Goal: Communication & Community: Participate in discussion

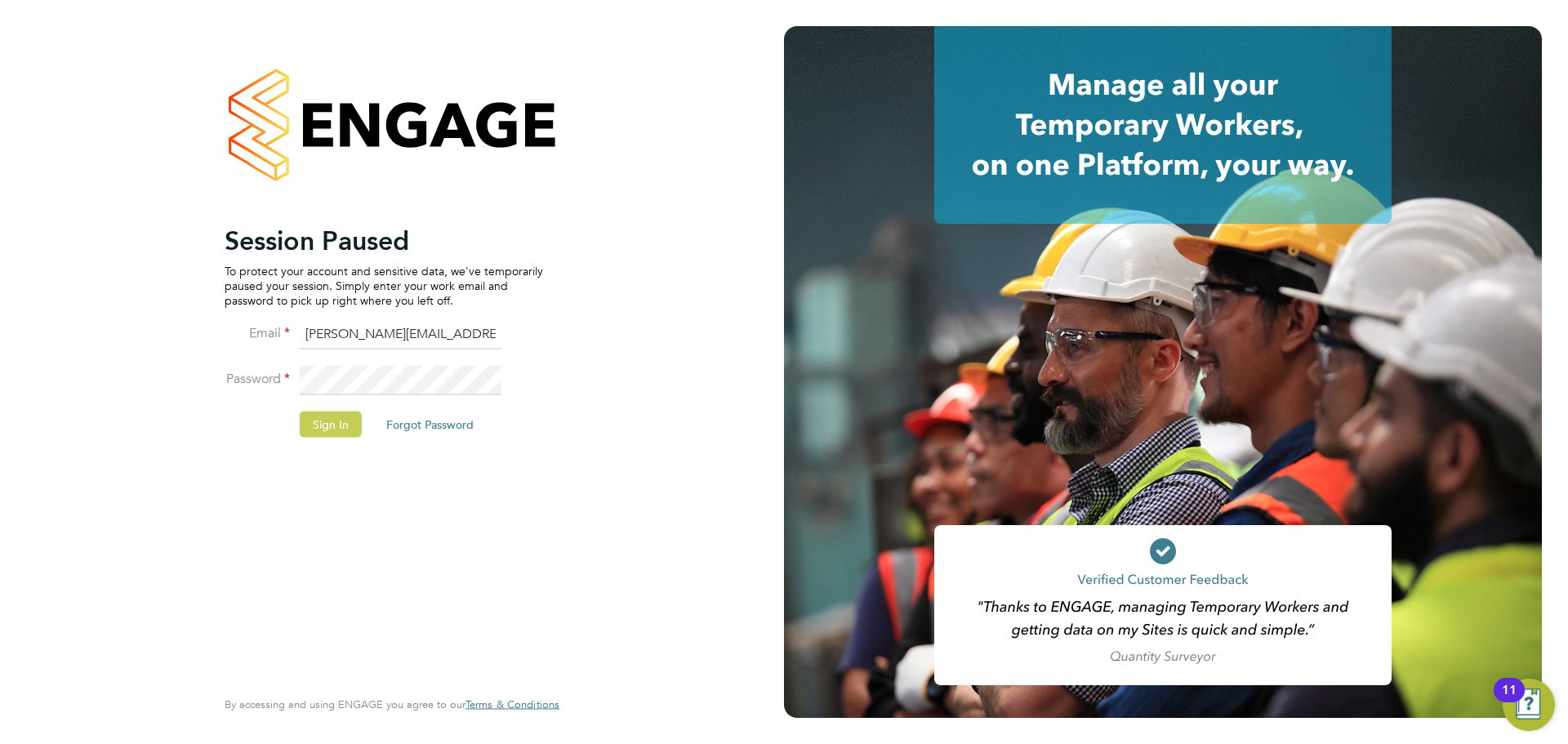
click at [322, 422] on button "Sign In" at bounding box center [331, 424] width 62 height 26
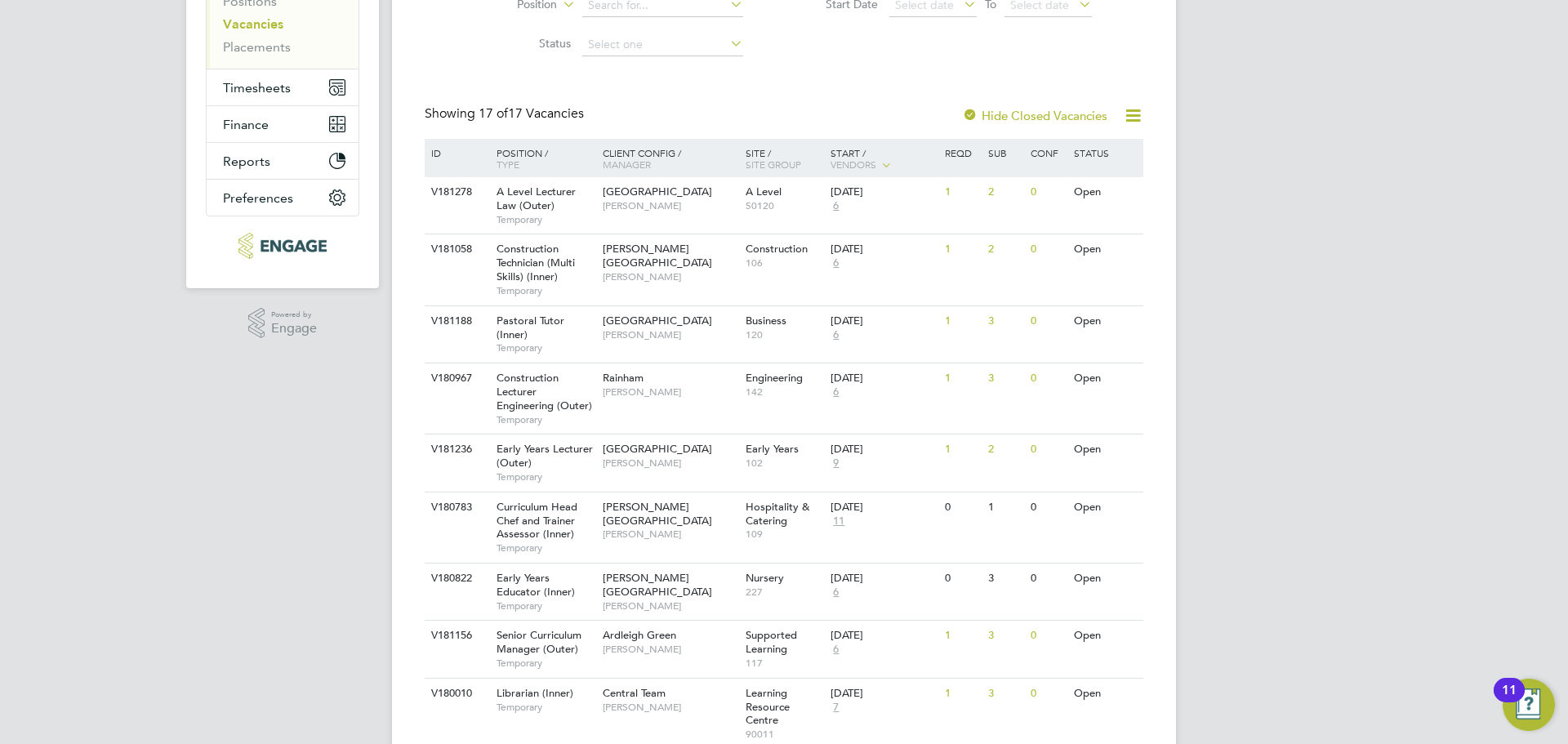
scroll to position [327, 0]
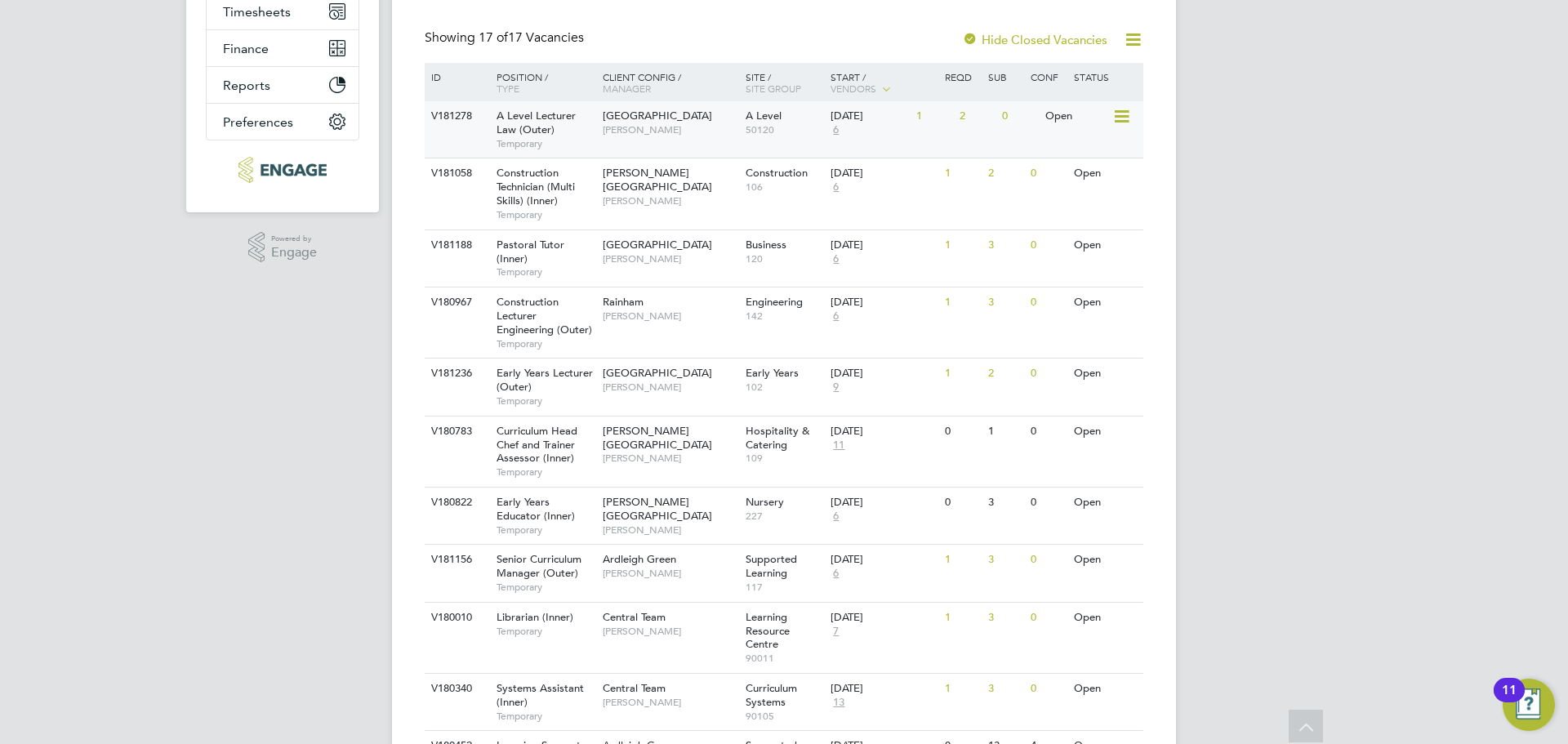
click at [685, 124] on div "Havering Sixth Form Campus Kerry Baker" at bounding box center [670, 123] width 143 height 43
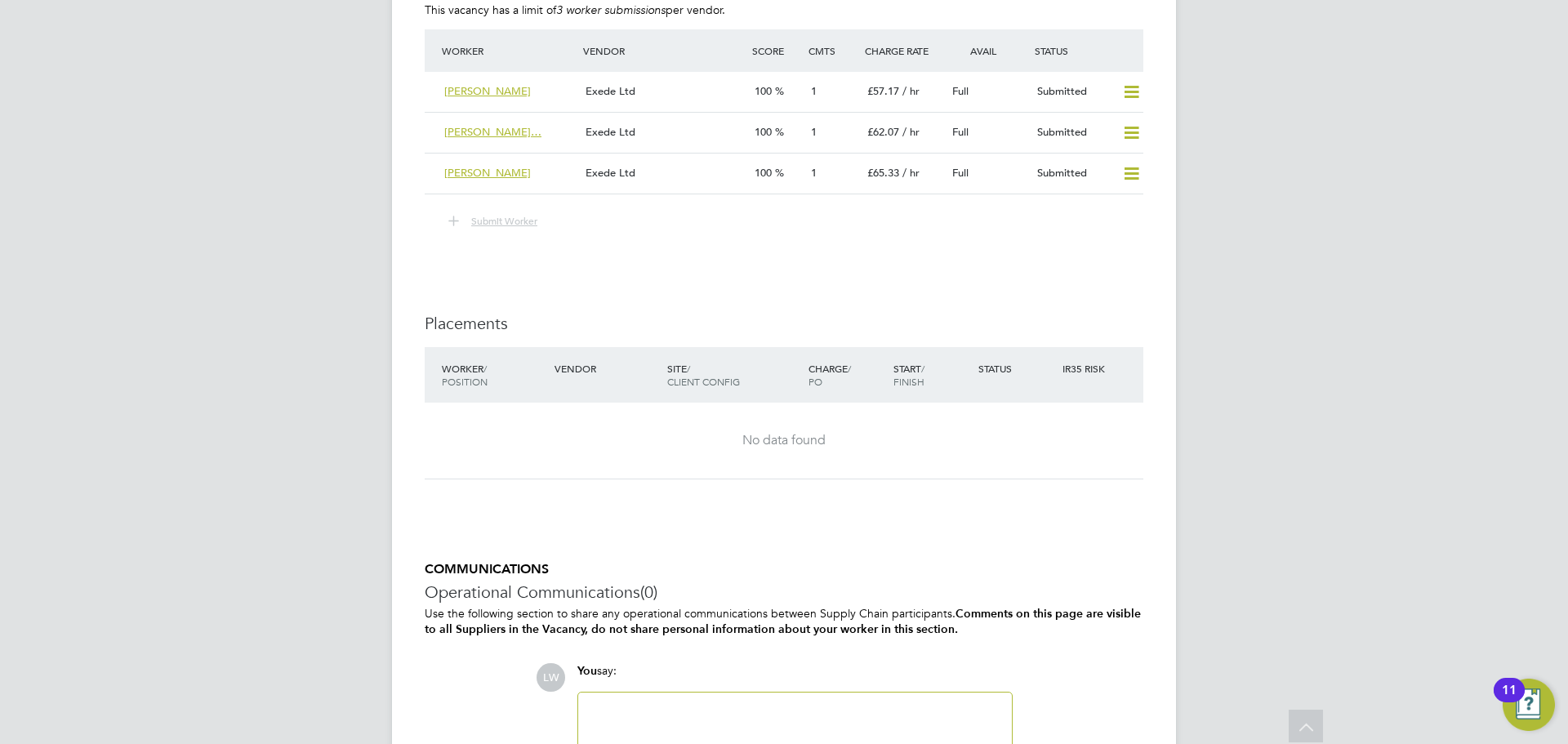
scroll to position [2838, 0]
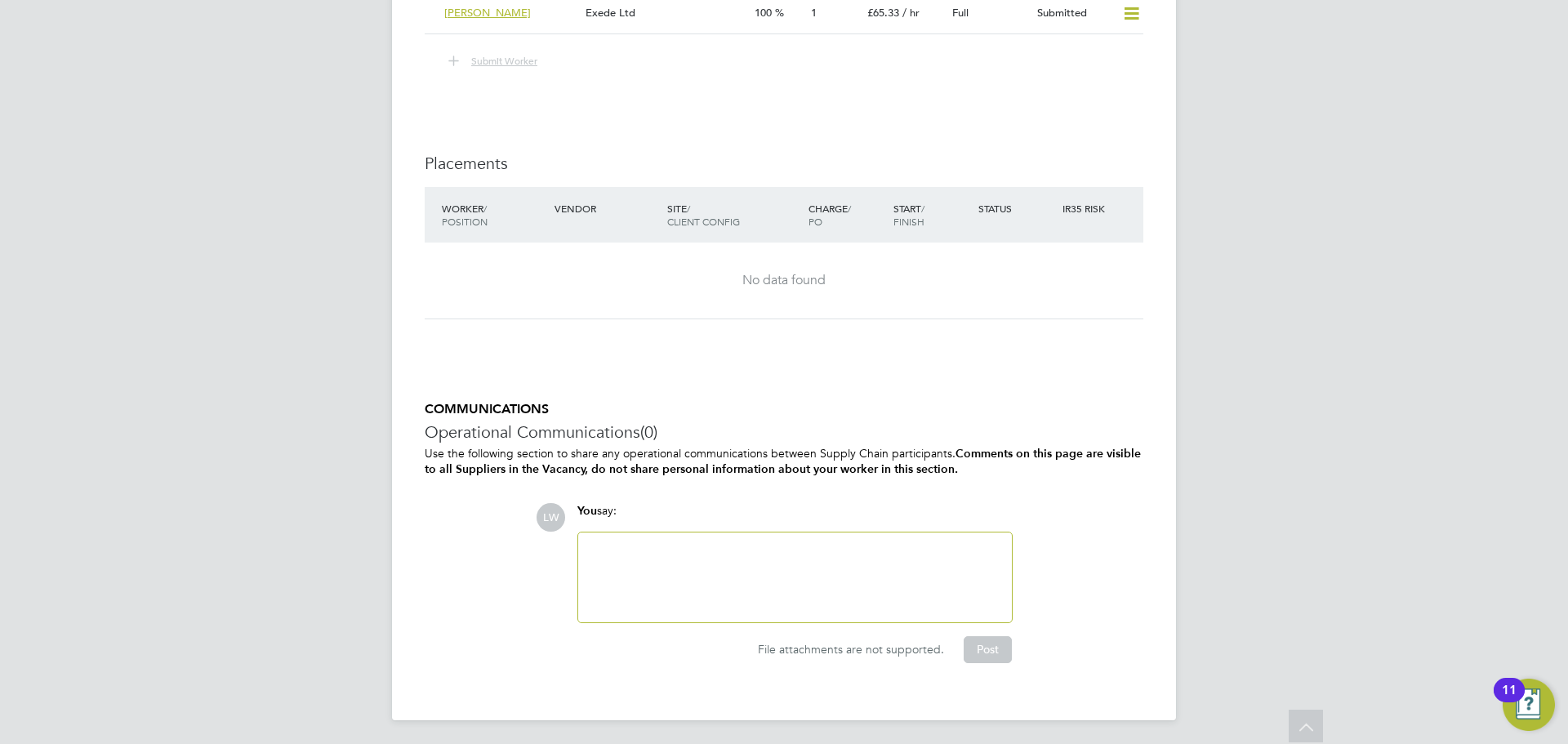
click at [765, 560] on div at bounding box center [795, 578] width 414 height 71
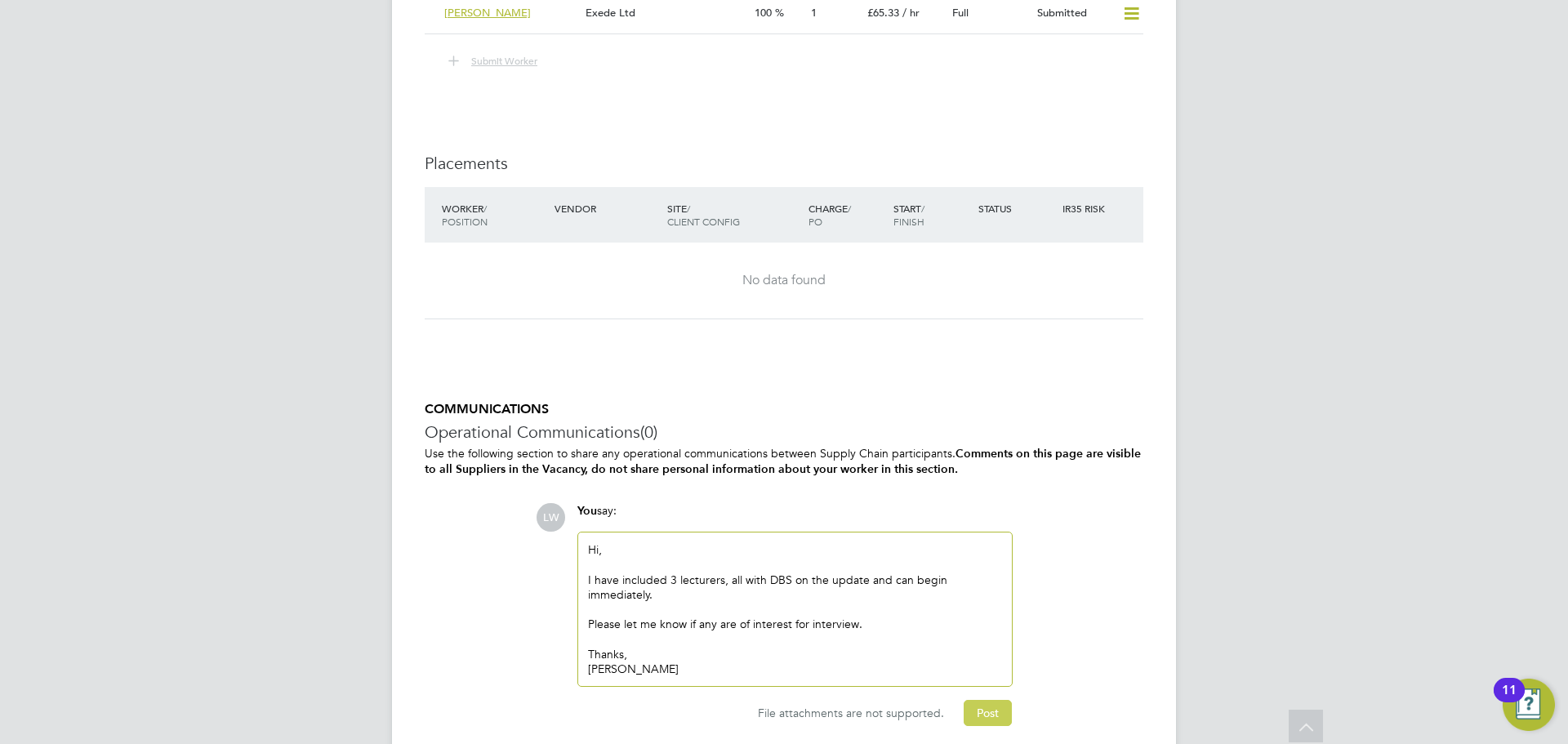
click at [995, 702] on button "Post" at bounding box center [987, 712] width 48 height 26
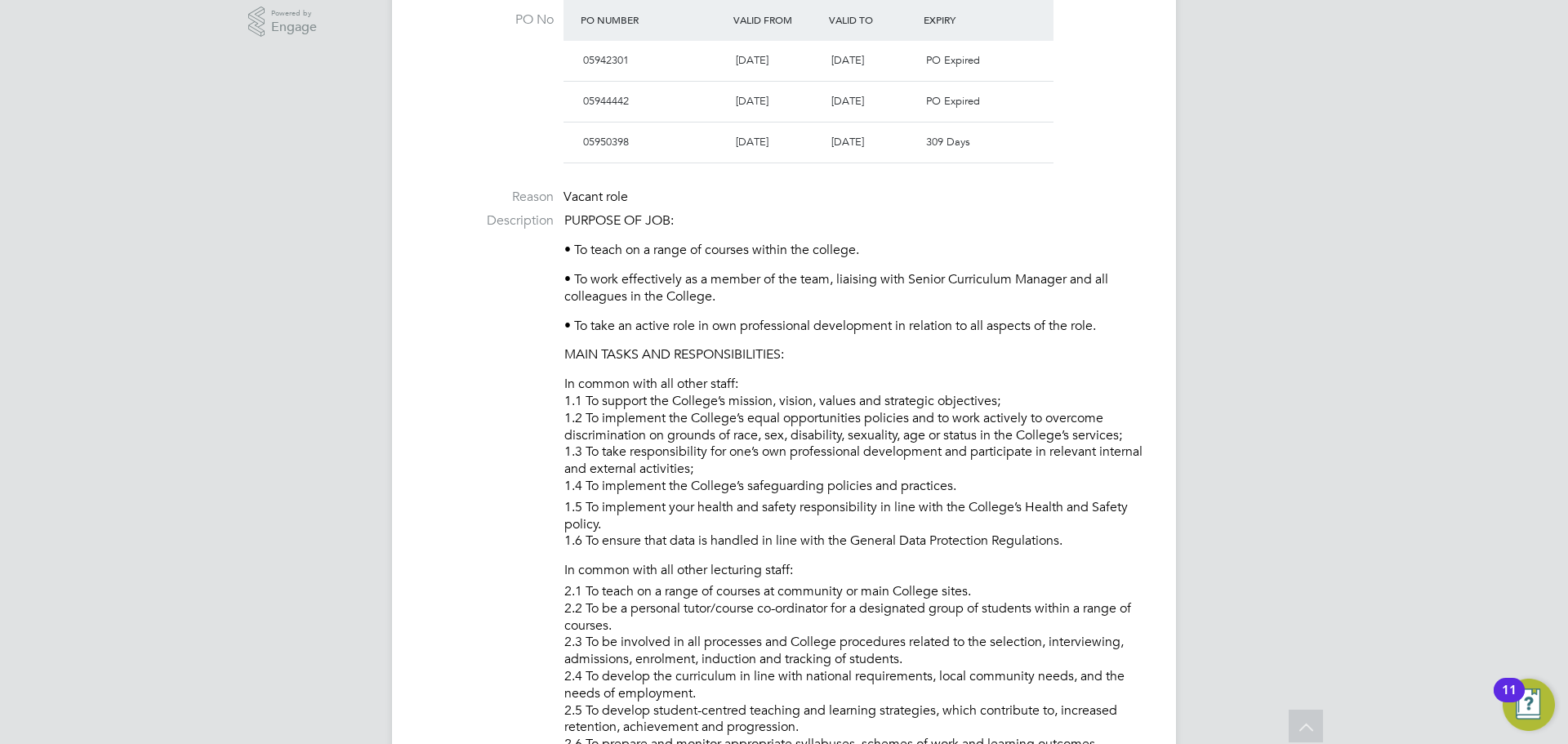
scroll to position [62, 0]
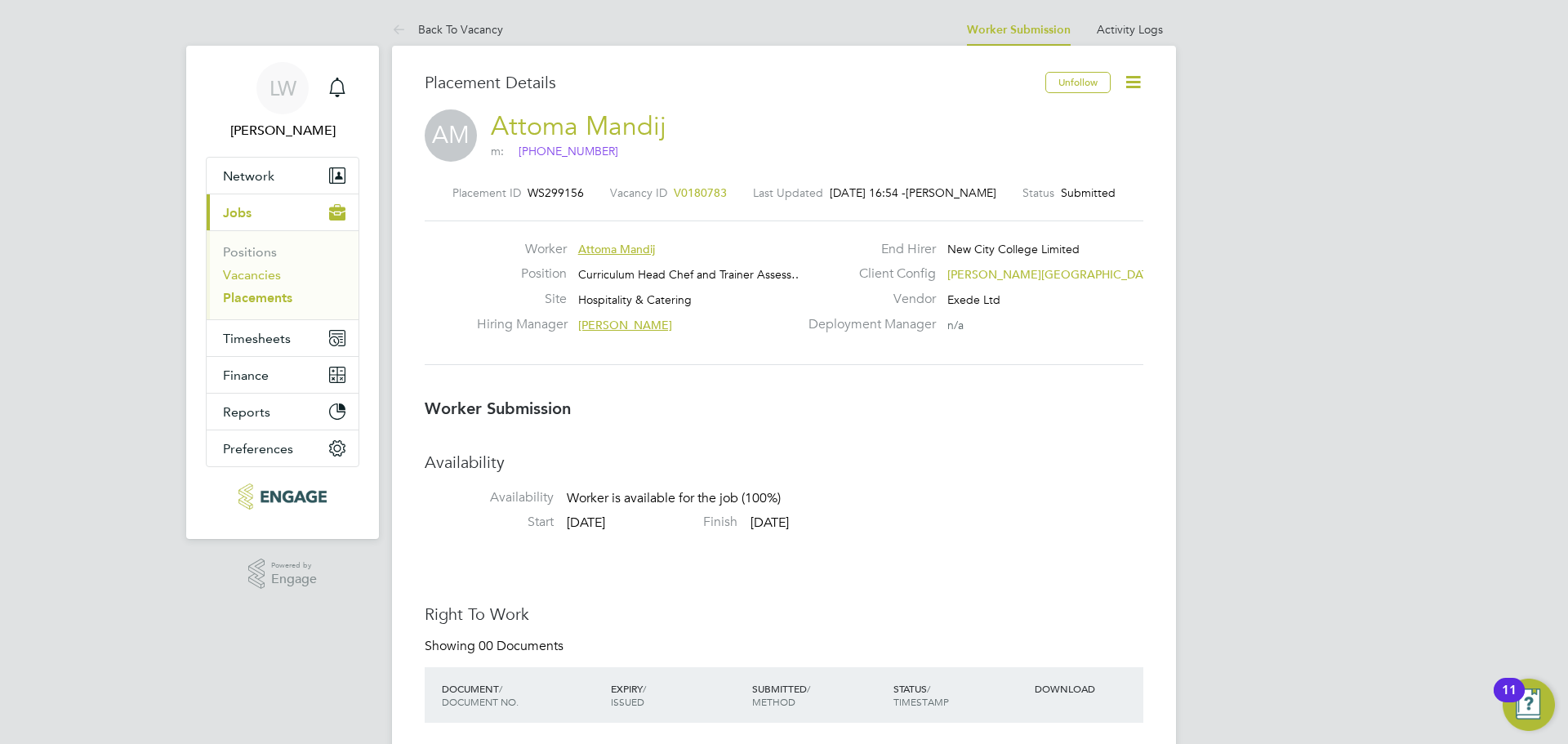
click at [242, 273] on link "Vacancies" at bounding box center [252, 274] width 58 height 16
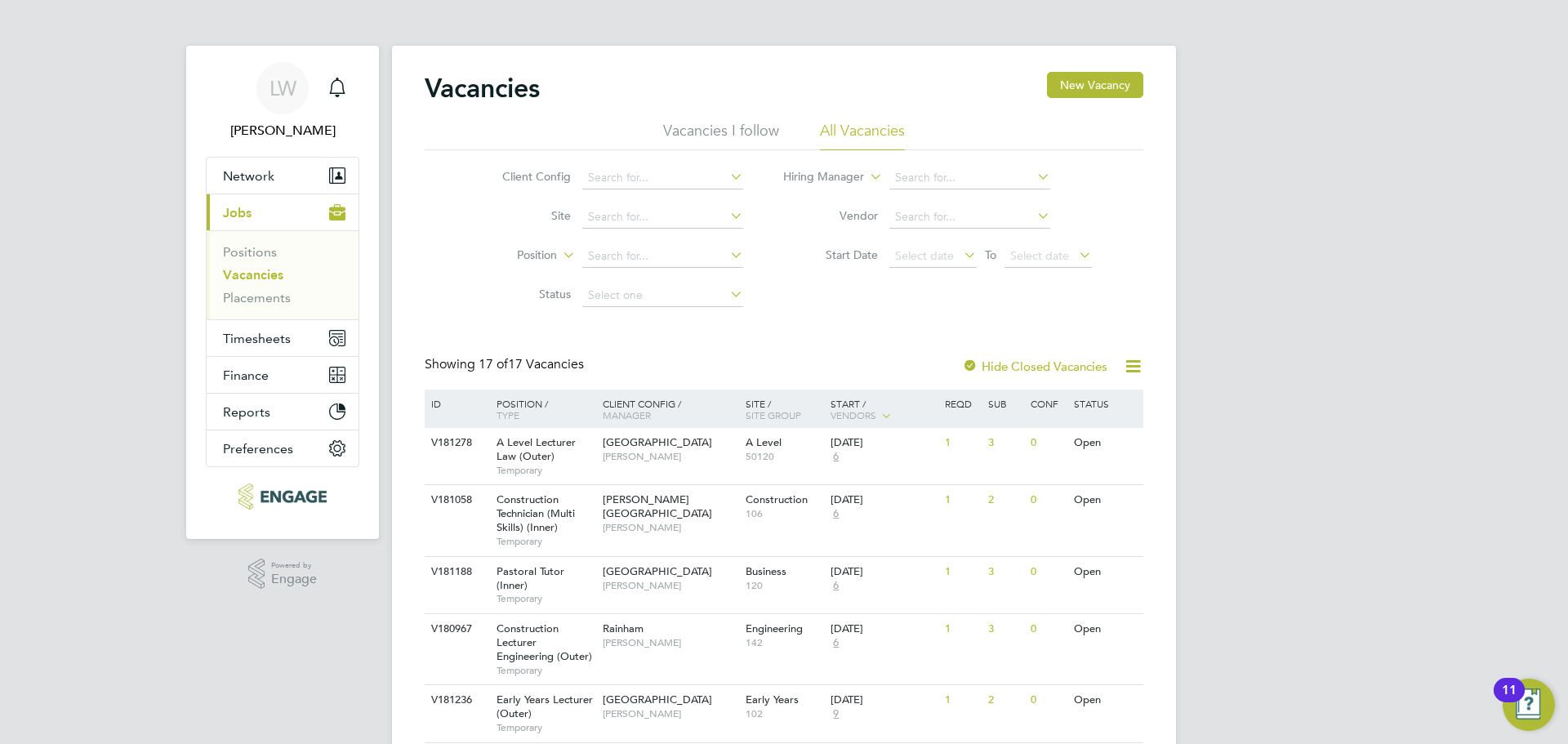
scroll to position [163, 0]
